Goal: Task Accomplishment & Management: Manage account settings

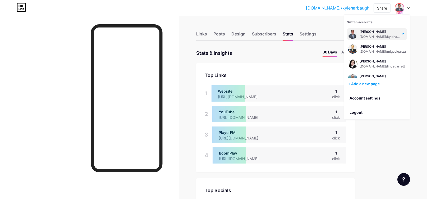
scroll to position [98, 0]
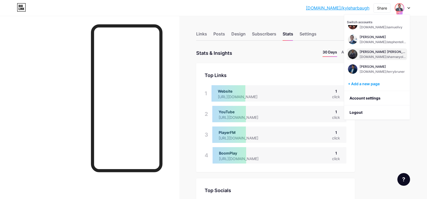
click at [380, 53] on div "[PERSON_NAME] [PERSON_NAME]" at bounding box center [383, 52] width 47 height 4
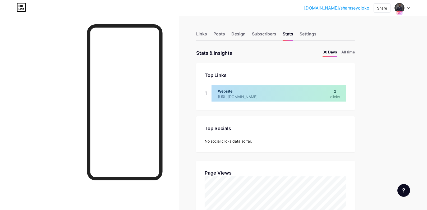
scroll to position [210, 427]
click at [355, 49] on li "All time" at bounding box center [348, 53] width 13 height 8
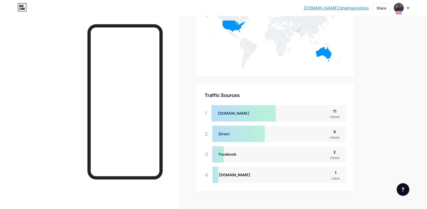
scroll to position [305, 0]
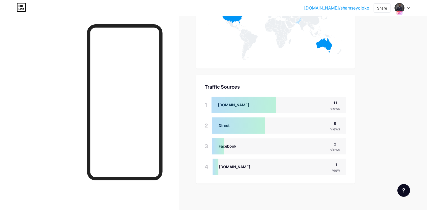
click at [409, 6] on div at bounding box center [402, 8] width 15 height 10
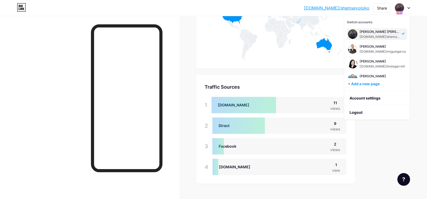
scroll to position [217, 0]
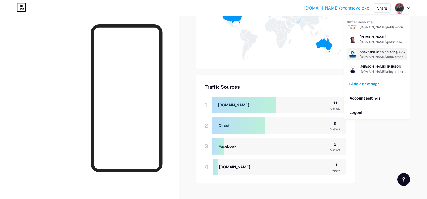
click at [372, 50] on div "Above the Bar Marketing, LLC" at bounding box center [383, 52] width 47 height 4
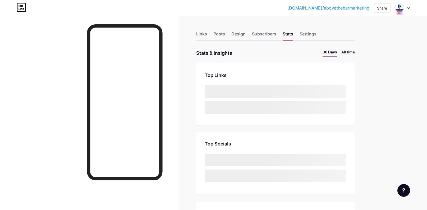
click at [351, 53] on li "All time" at bounding box center [348, 53] width 13 height 8
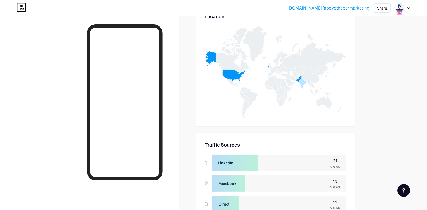
scroll to position [325, 0]
